Goal: Navigation & Orientation: Find specific page/section

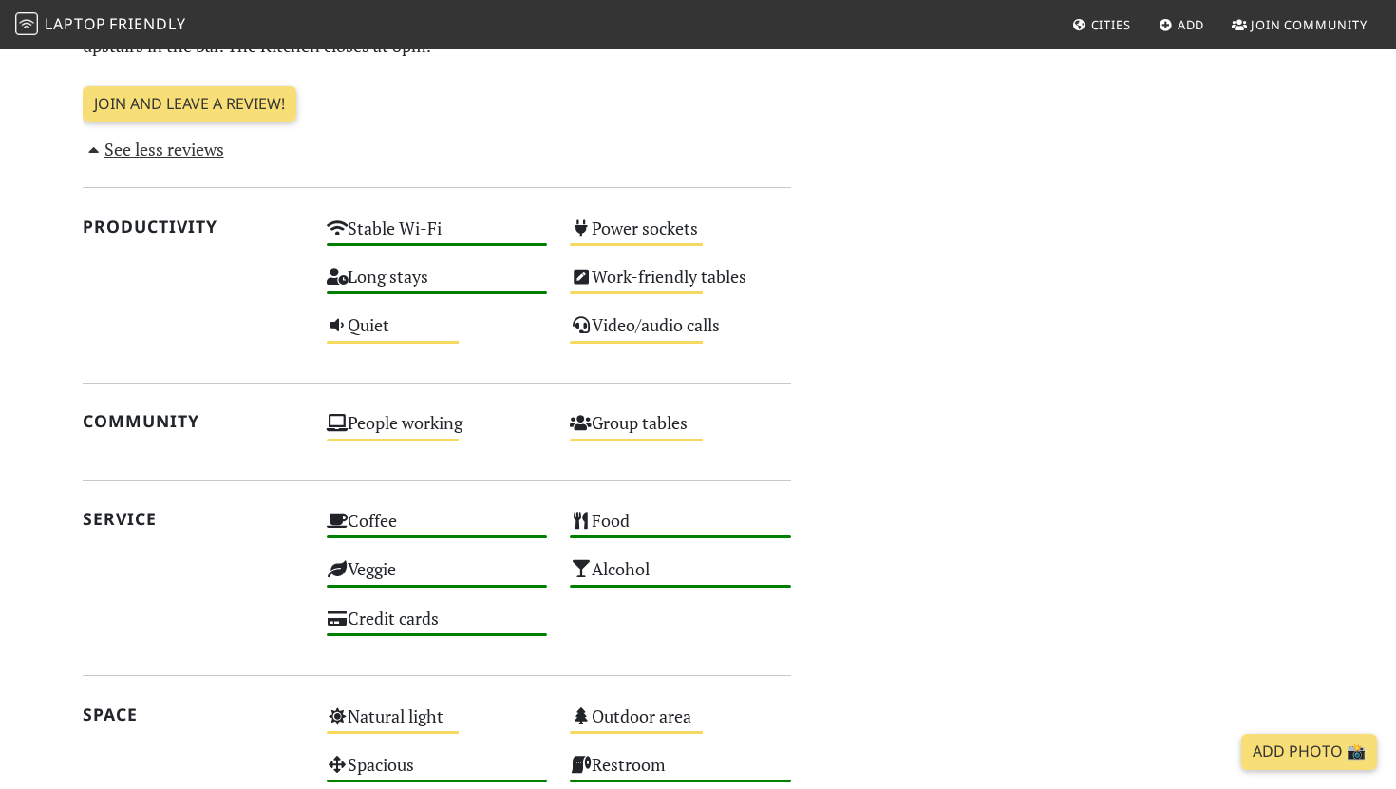
scroll to position [1399, 0]
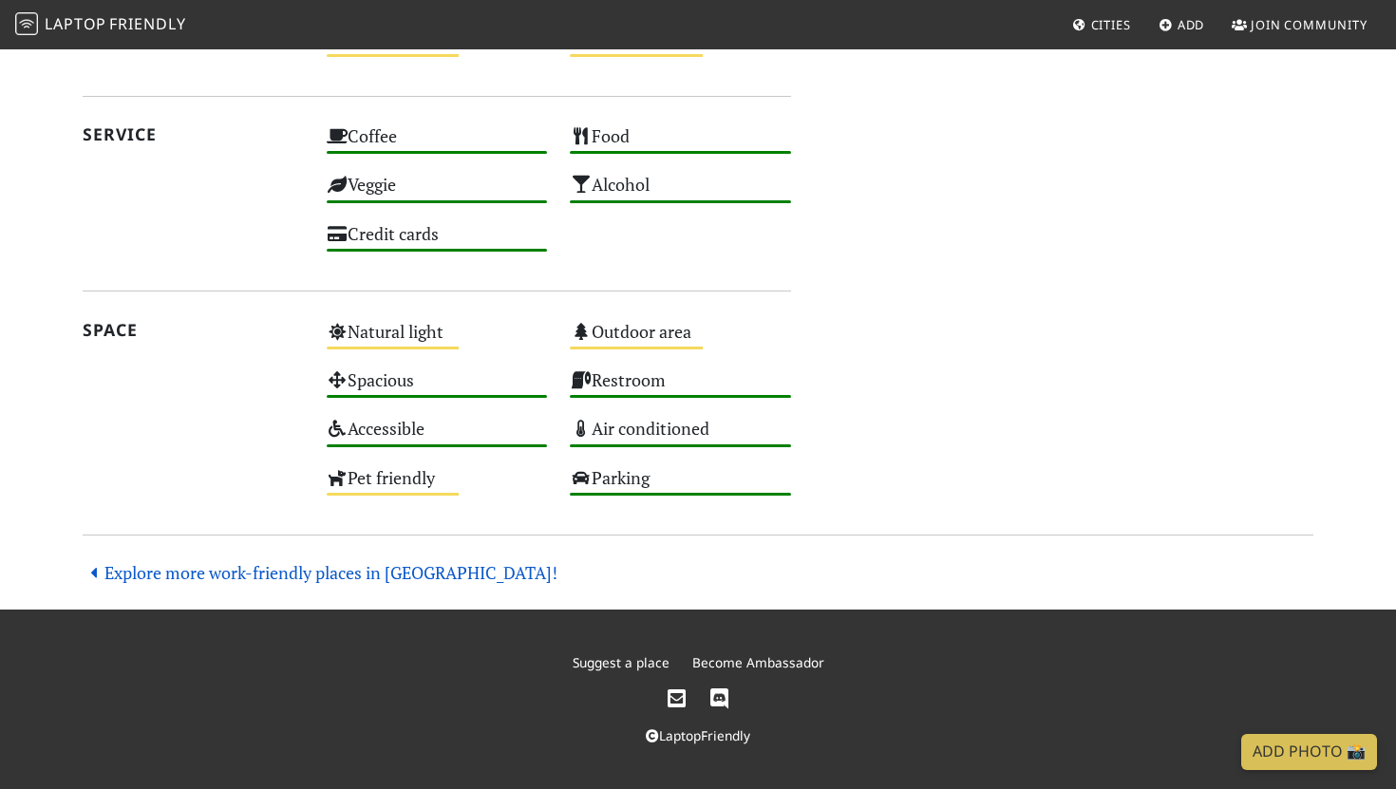
click at [303, 564] on link "Explore more work-friendly places in [GEOGRAPHIC_DATA]!" at bounding box center [320, 572] width 475 height 23
